Goal: Task Accomplishment & Management: Use online tool/utility

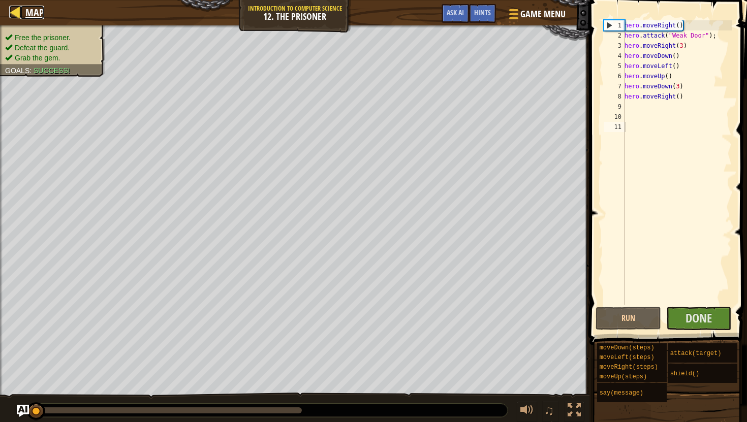
click at [33, 8] on span "Map" at bounding box center [34, 13] width 19 height 14
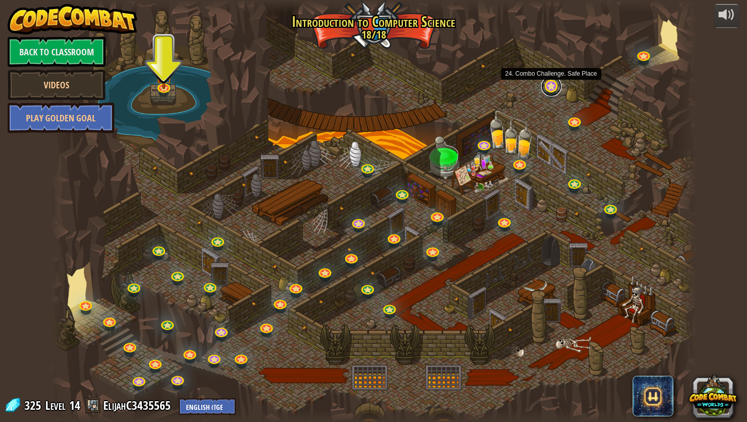
click at [552, 86] on link at bounding box center [551, 86] width 20 height 20
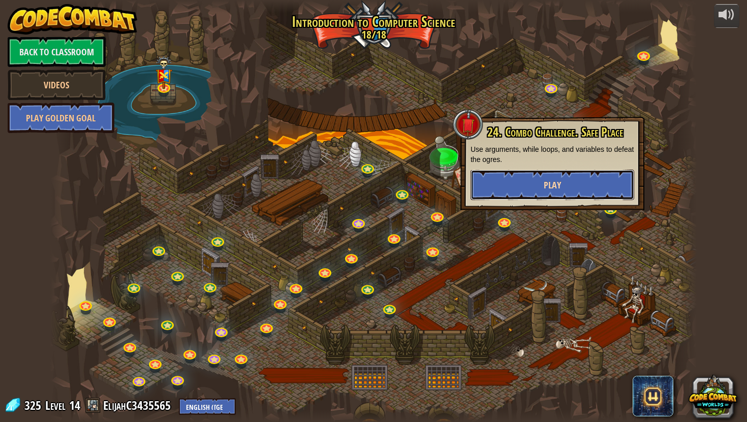
click at [572, 175] on button "Play" at bounding box center [552, 185] width 164 height 30
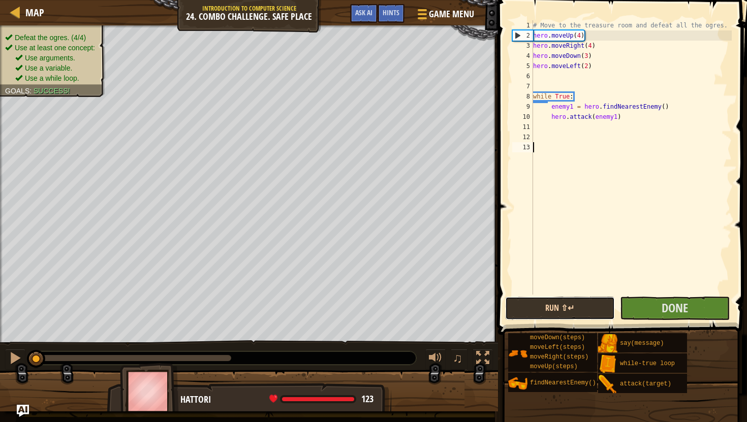
click at [541, 306] on button "Run ⇧↵" at bounding box center [560, 308] width 110 height 23
